Goal: Register for event/course

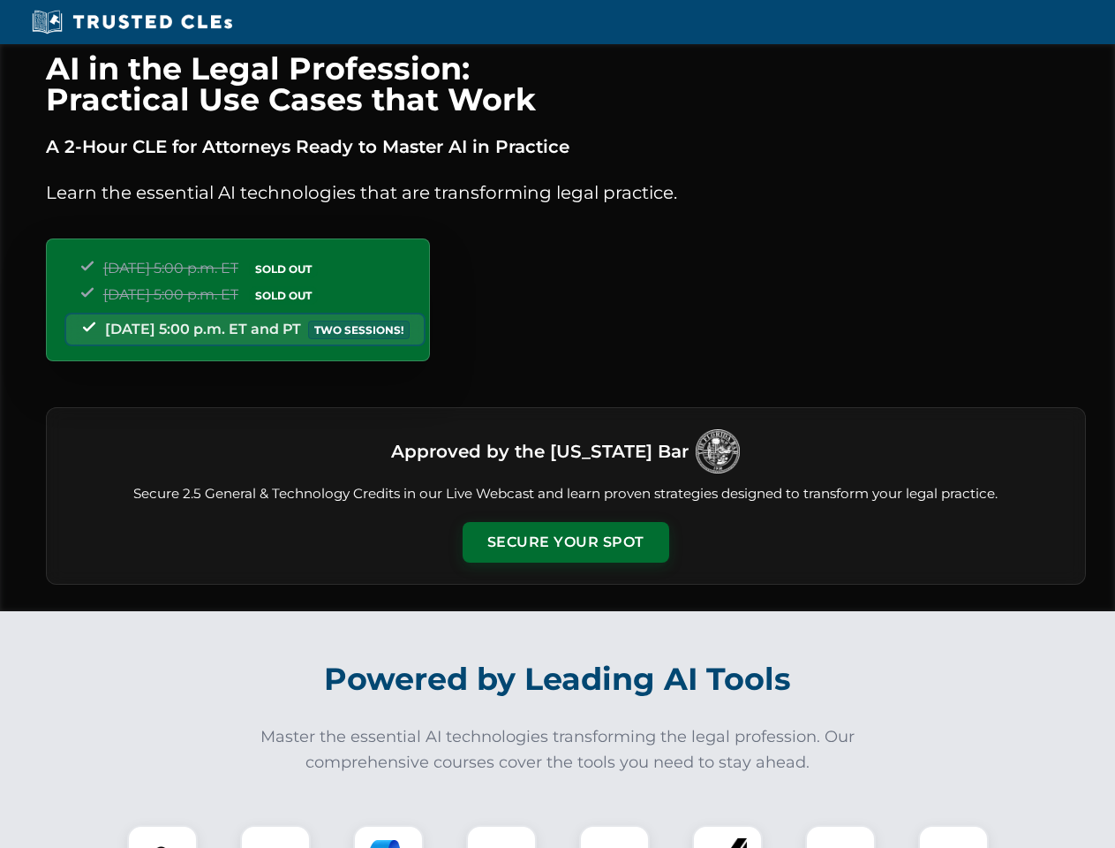
click at [565, 542] on button "Secure Your Spot" at bounding box center [566, 542] width 207 height 41
click at [162, 836] on img at bounding box center [162, 859] width 51 height 51
click at [275, 836] on div at bounding box center [275, 860] width 71 height 71
